Goal: Information Seeking & Learning: Find specific fact

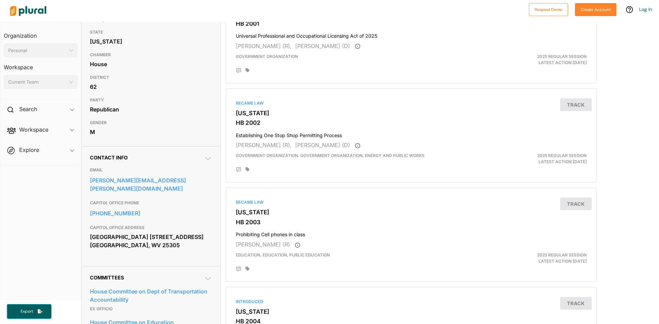
scroll to position [103, 0]
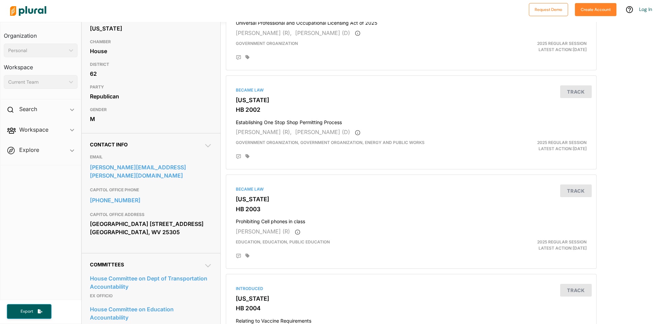
drag, startPoint x: 92, startPoint y: 215, endPoint x: 158, endPoint y: 236, distance: 70.1
click at [158, 236] on div "[GEOGRAPHIC_DATA] [STREET_ADDRESS] [GEOGRAPHIC_DATA], WV 25305" at bounding box center [151, 228] width 122 height 19
copy div "[GEOGRAPHIC_DATA] [STREET_ADDRESS] [GEOGRAPHIC_DATA], WV 25305"
